Goal: Task Accomplishment & Management: Manage account settings

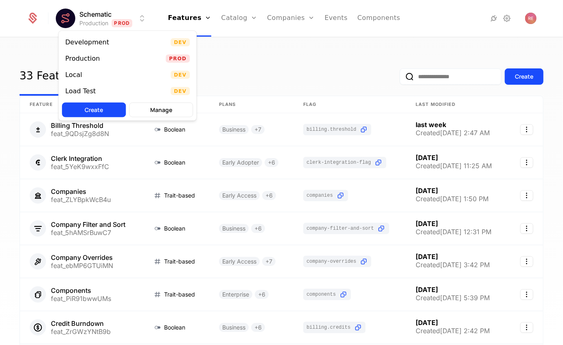
click at [105, 24] on html "Schematic Production Prod Features Features Flags Catalog Plans Add Ons Credits…" at bounding box center [281, 172] width 563 height 345
click at [102, 79] on div "Local Dev" at bounding box center [128, 75] width 138 height 16
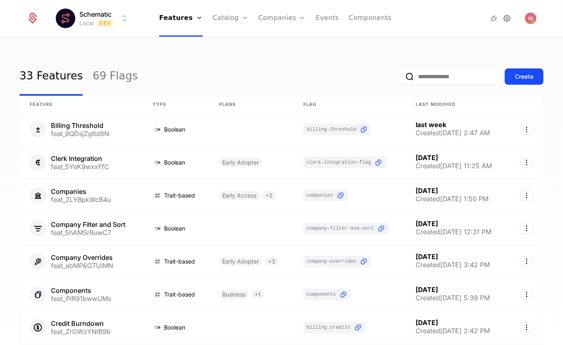
click at [506, 18] on icon at bounding box center [507, 18] width 10 height 10
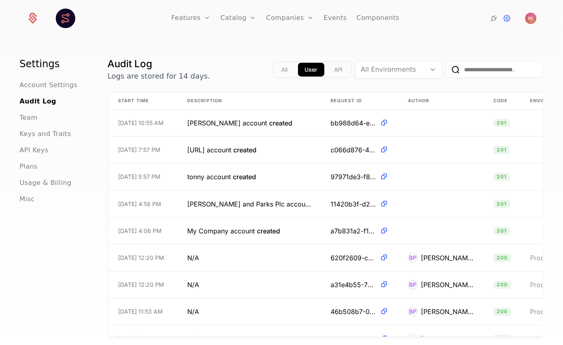
click at [46, 141] on ul "Account Settings Audit Log Team Keys and Traits API Keys Plans Usage & Billing …" at bounding box center [54, 142] width 68 height 124
click at [41, 149] on span "API Keys" at bounding box center [34, 150] width 29 height 10
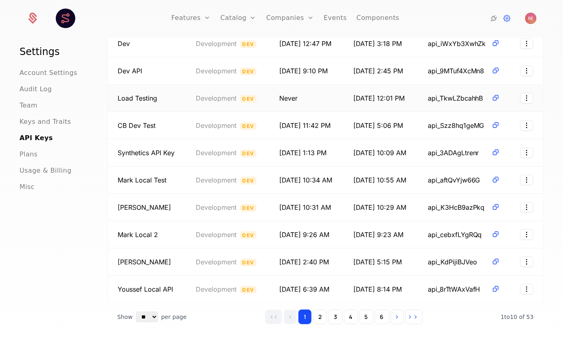
scroll to position [92, 0]
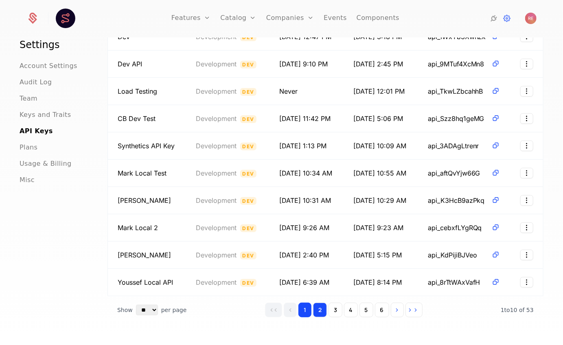
click at [318, 309] on button "2" at bounding box center [320, 309] width 14 height 15
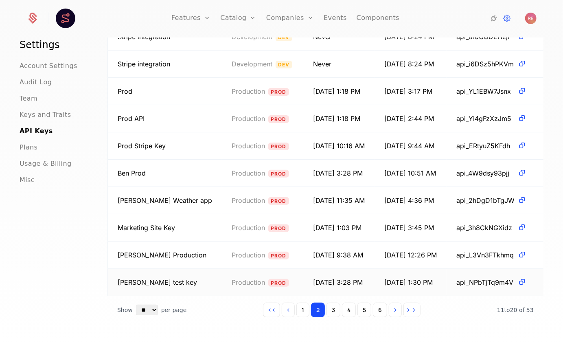
click at [526, 284] on html "Features Features Flags Catalog Plans Add Ons Credits Configuration Companies C…" at bounding box center [281, 172] width 563 height 345
click at [482, 321] on div "Revoke" at bounding box center [475, 320] width 26 height 11
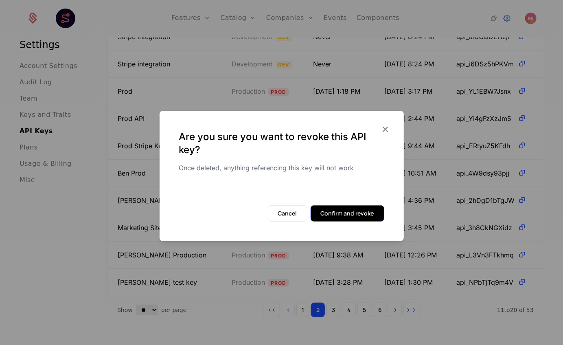
click at [341, 212] on button "Confirm and revoke" at bounding box center [348, 213] width 74 height 16
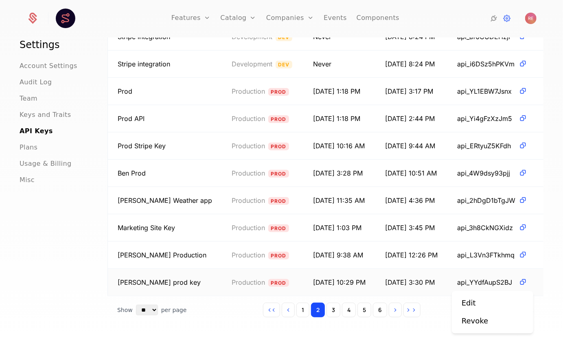
click at [523, 280] on html "Features Features Flags Catalog Plans Add Ons Credits Configuration Companies C…" at bounding box center [281, 172] width 563 height 345
click at [429, 329] on html "Features Features Flags Catalog Plans Add Ons Credits Configuration Companies C…" at bounding box center [281, 172] width 563 height 345
click at [529, 198] on html "Features Features Flags Catalog Plans Add Ons Credits Configuration Companies C…" at bounding box center [281, 172] width 563 height 345
click at [485, 241] on div "Revoke" at bounding box center [475, 238] width 26 height 11
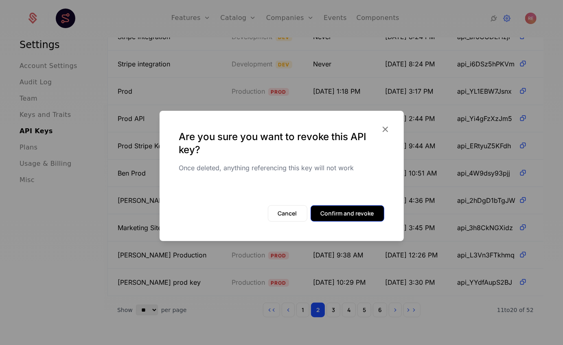
click at [362, 214] on button "Confirm and revoke" at bounding box center [348, 213] width 74 height 16
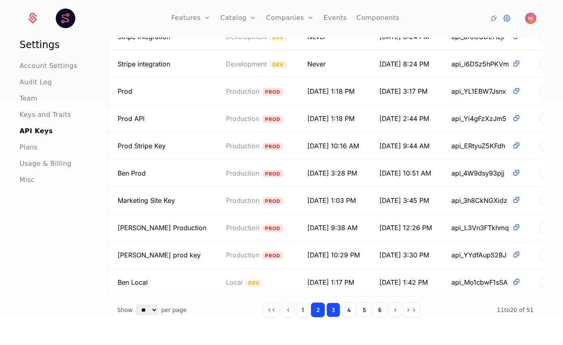
click at [337, 310] on button "3" at bounding box center [333, 309] width 14 height 15
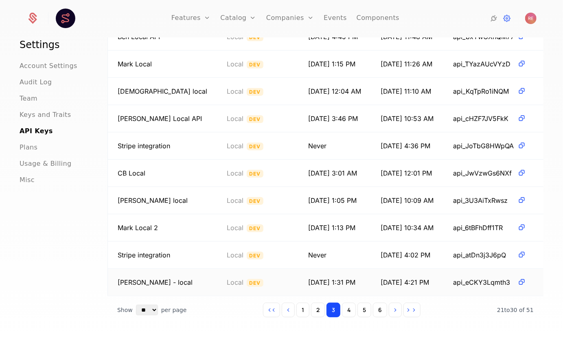
click at [530, 281] on html "Features Features Flags Catalog Plans Add Ons Credits Configuration Companies C…" at bounding box center [281, 172] width 563 height 345
click at [480, 316] on div "Revoke" at bounding box center [475, 320] width 26 height 11
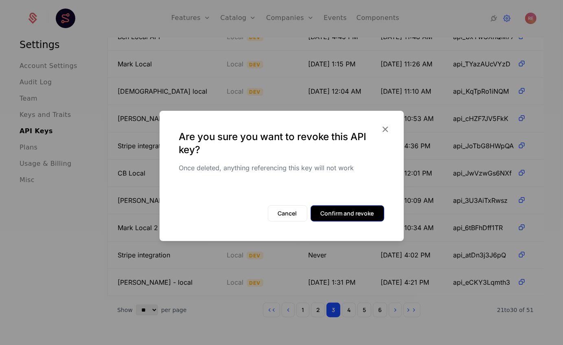
click at [341, 208] on button "Confirm and revoke" at bounding box center [348, 213] width 74 height 16
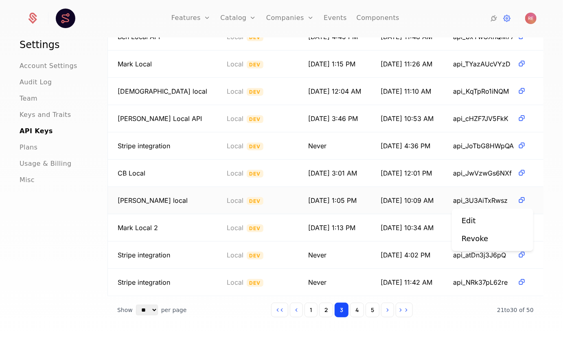
click at [530, 200] on html "Features Features Flags Catalog Plans Add Ons Credits Configuration Companies C…" at bounding box center [281, 172] width 563 height 345
click at [472, 241] on div "Revoke" at bounding box center [475, 238] width 26 height 11
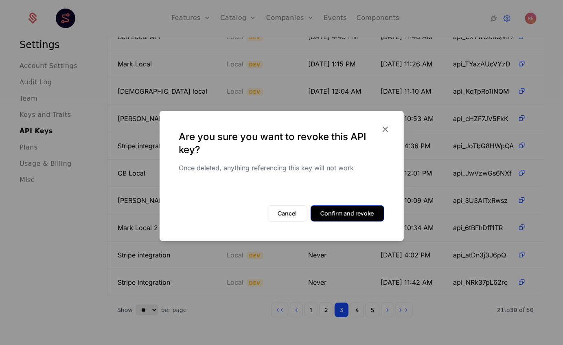
click at [346, 212] on button "Confirm and revoke" at bounding box center [348, 213] width 74 height 16
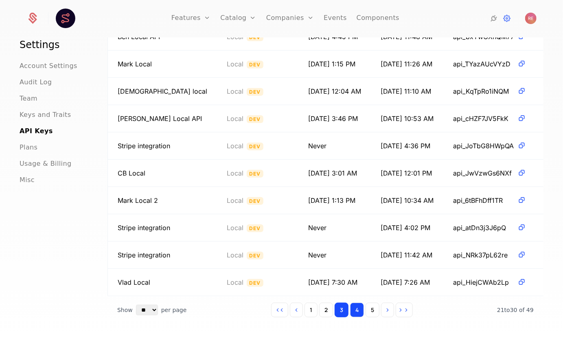
click at [355, 308] on button "4" at bounding box center [357, 309] width 14 height 15
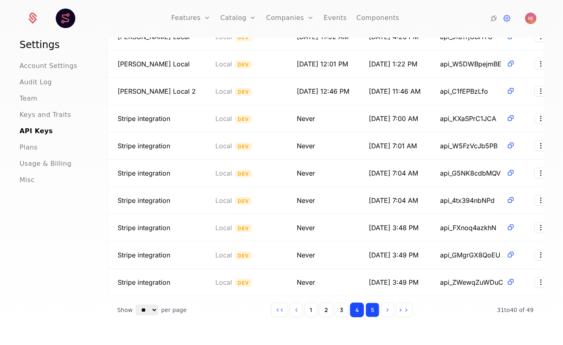
click at [371, 309] on button "5" at bounding box center [372, 309] width 14 height 15
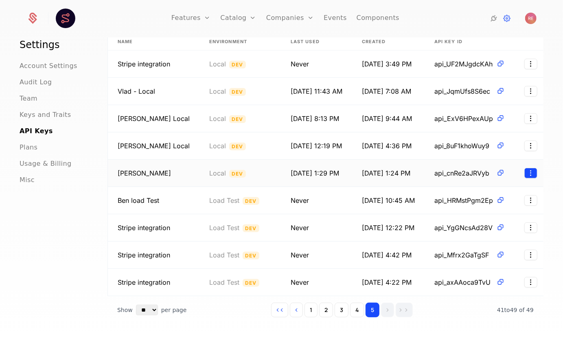
click at [527, 172] on html "Features Features Flags Catalog Plans Add Ons Credits Configuration Companies C…" at bounding box center [281, 172] width 563 height 345
click at [468, 207] on div "Revoke" at bounding box center [475, 211] width 26 height 11
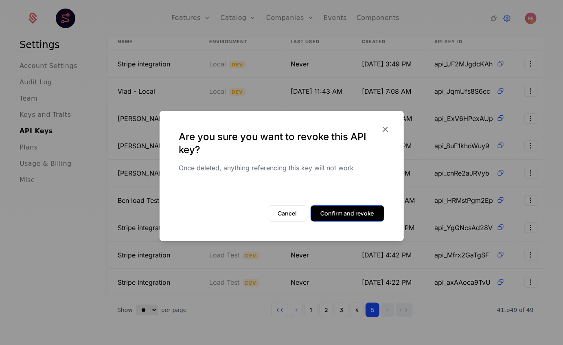
click at [352, 216] on button "Confirm and revoke" at bounding box center [348, 213] width 74 height 16
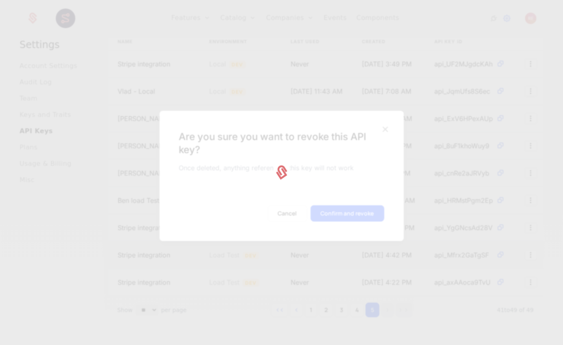
scroll to position [37, 0]
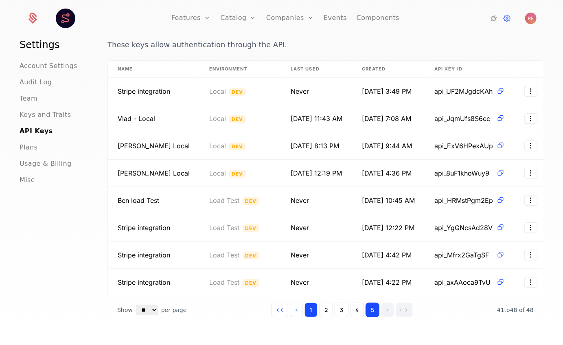
click at [313, 307] on button "1" at bounding box center [310, 309] width 13 height 15
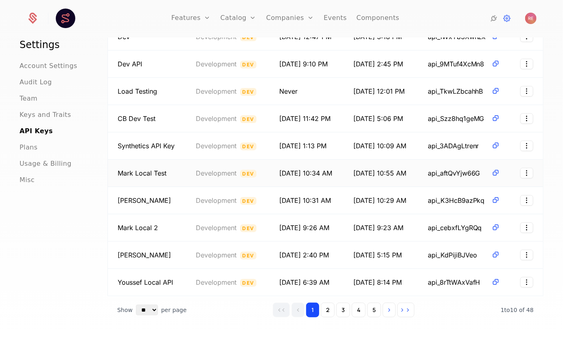
scroll to position [0, 0]
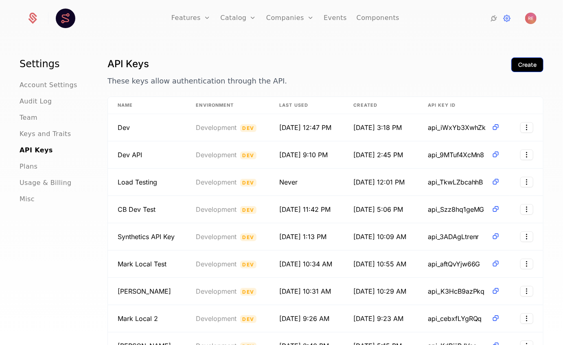
click at [535, 65] on div "Create" at bounding box center [527, 65] width 18 height 8
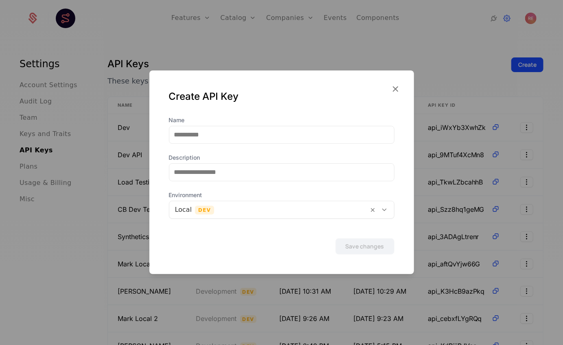
click at [272, 143] on div at bounding box center [281, 135] width 225 height 18
click at [289, 124] on label "Name" at bounding box center [281, 120] width 225 height 8
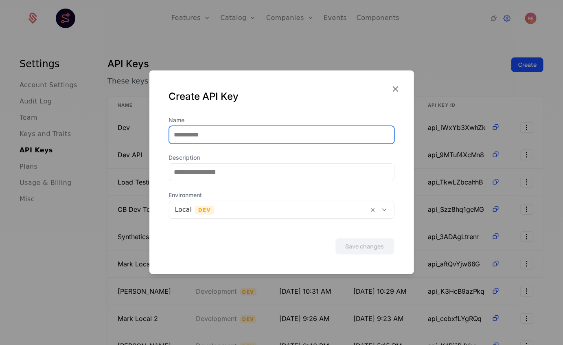
click at [289, 126] on input "Name" at bounding box center [281, 134] width 225 height 17
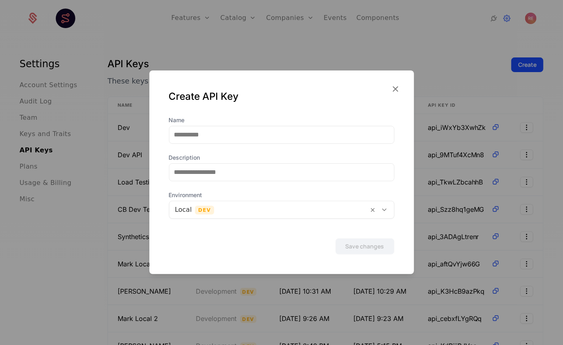
click at [289, 124] on div "Name" at bounding box center [281, 130] width 225 height 28
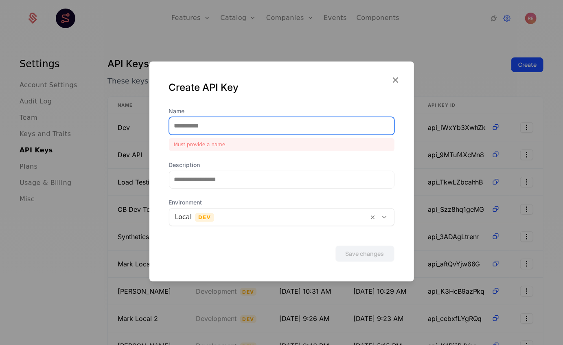
click at [289, 125] on input "Name" at bounding box center [281, 125] width 225 height 17
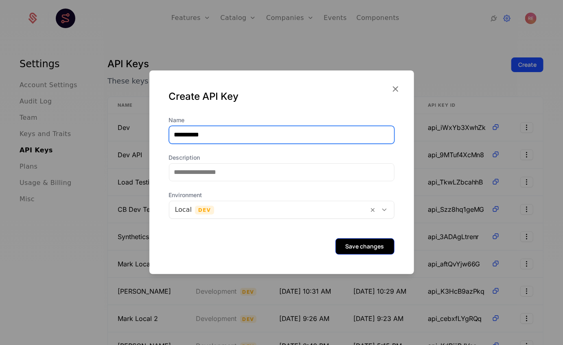
type input "**********"
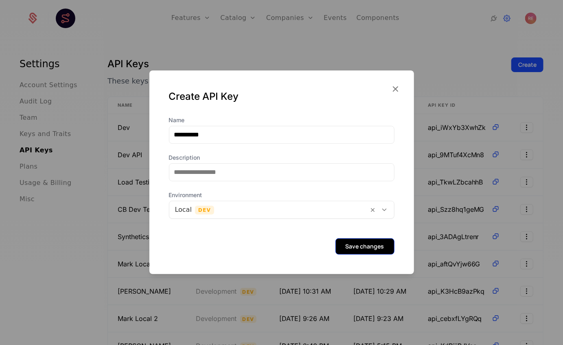
click at [371, 248] on button "Save changes" at bounding box center [364, 246] width 59 height 16
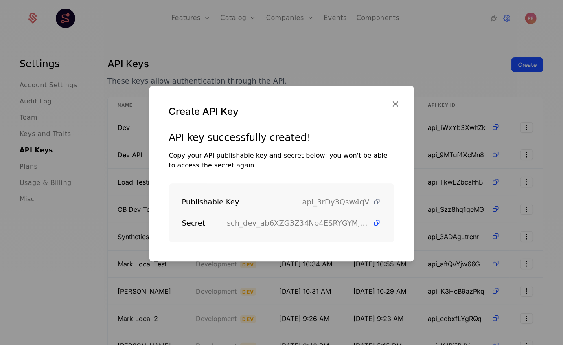
click at [379, 201] on icon at bounding box center [377, 201] width 9 height 9
click at [378, 202] on icon at bounding box center [377, 201] width 9 height 9
click at [376, 223] on icon at bounding box center [377, 223] width 9 height 9
